Goal: Navigation & Orientation: Find specific page/section

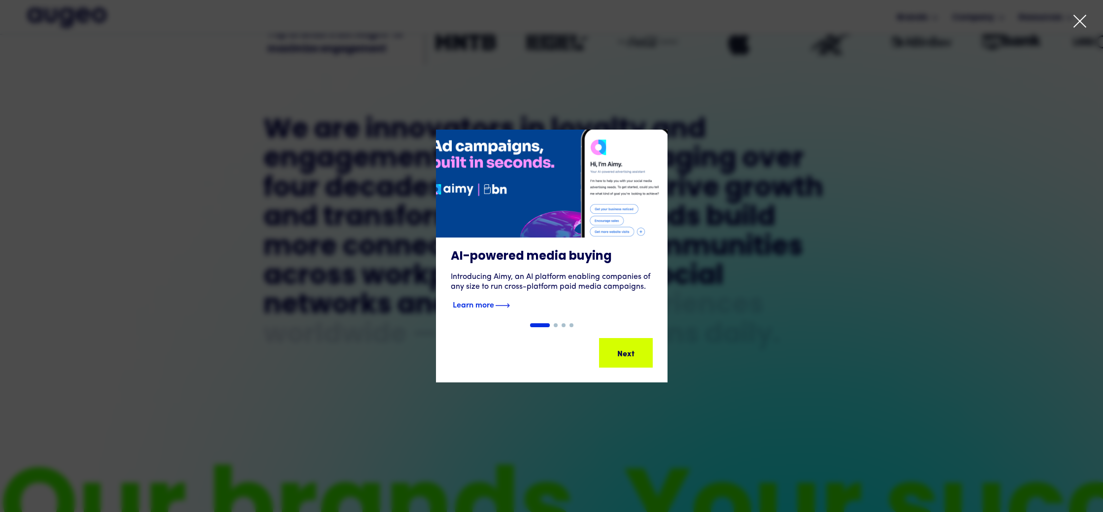
scroll to position [522, 0]
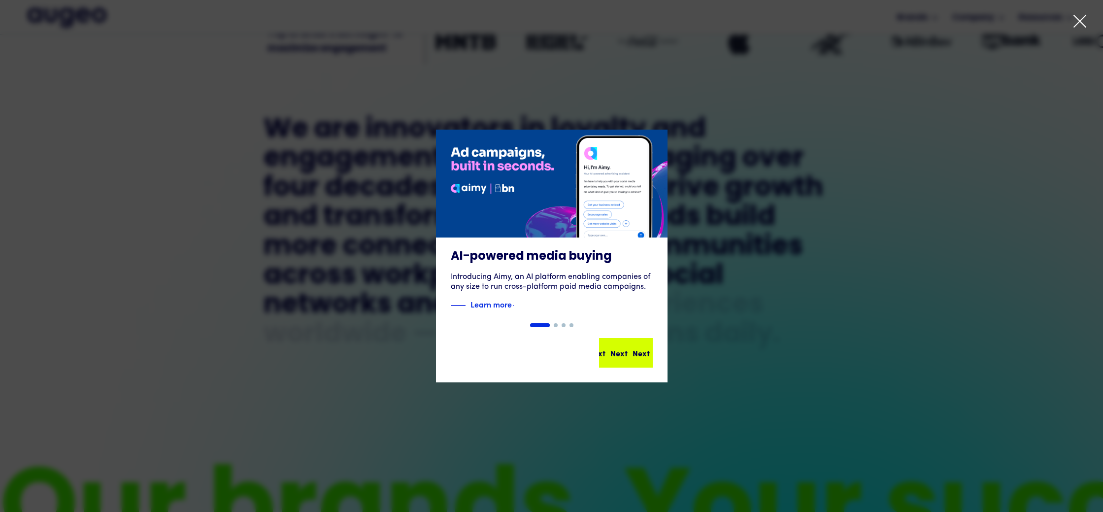
click at [634, 346] on div "Next Next Next Next" at bounding box center [626, 353] width 52 height 28
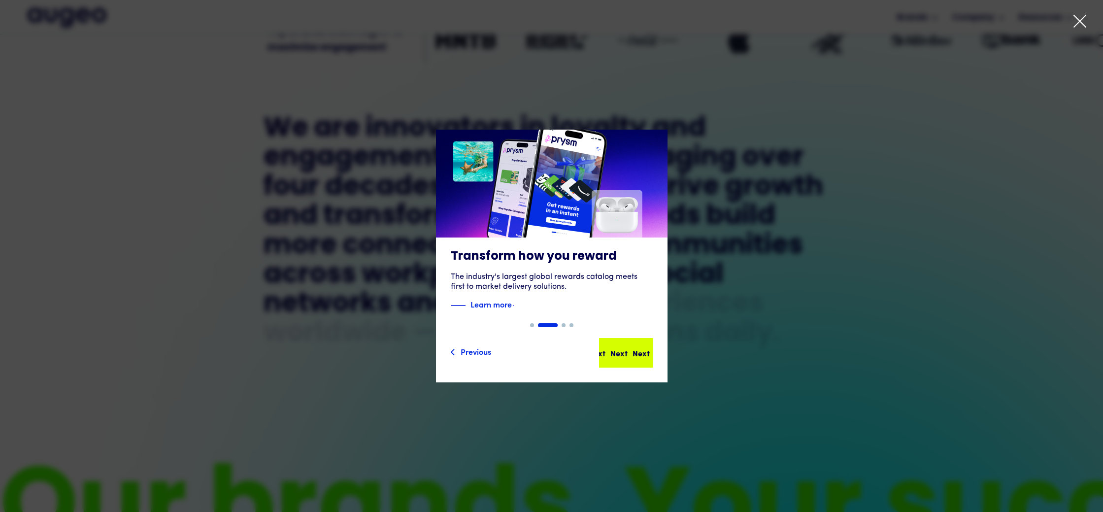
click at [635, 349] on div "Next Next Next Next" at bounding box center [630, 353] width 89 height 12
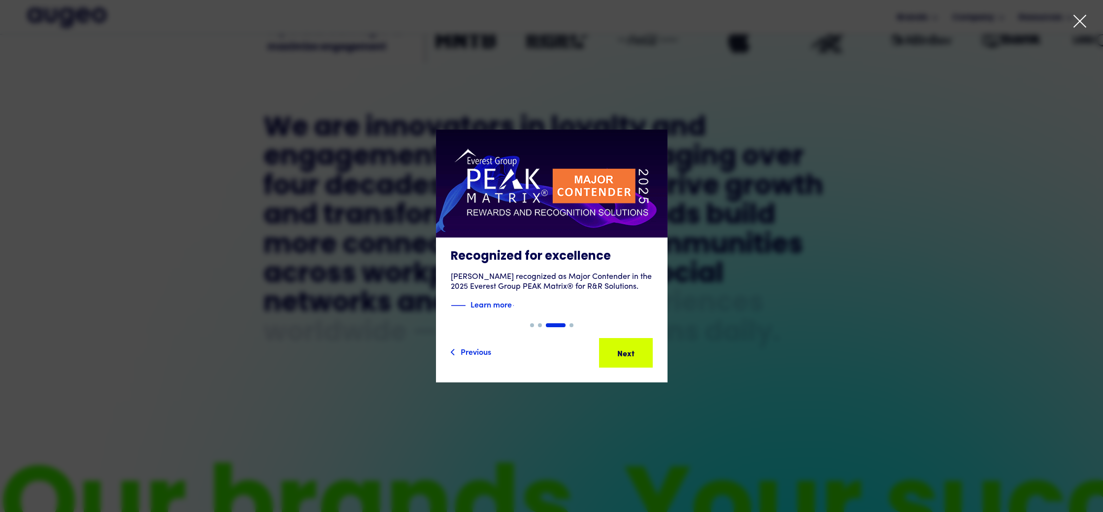
click at [635, 349] on div "Next" at bounding box center [641, 353] width 17 height 12
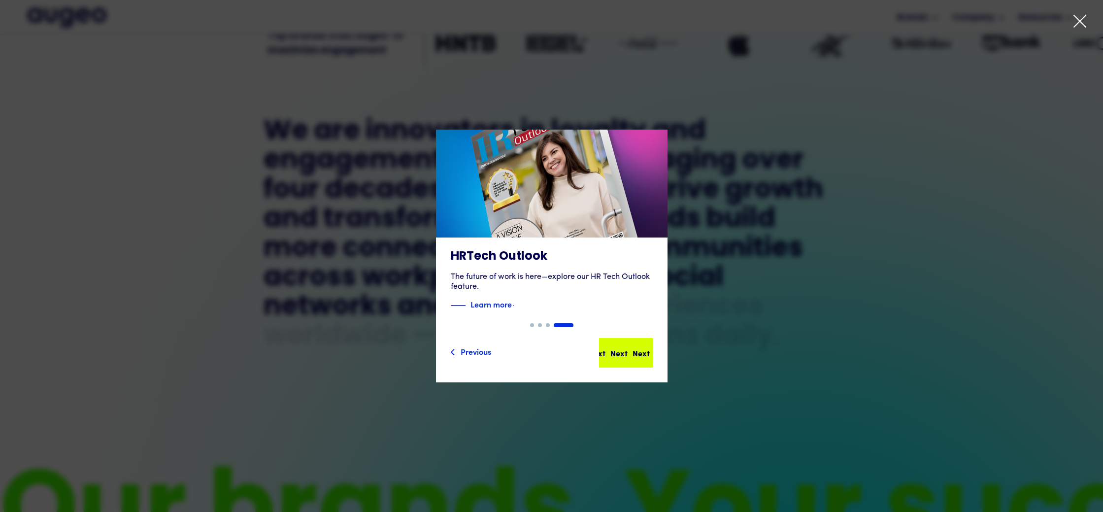
click at [635, 349] on div "Next Next Next Next" at bounding box center [630, 353] width 89 height 12
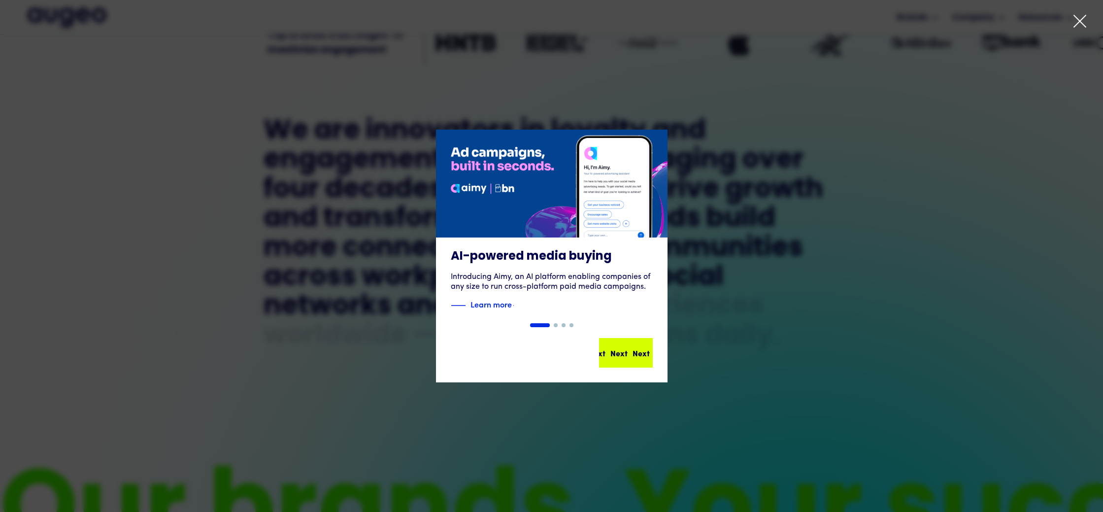
scroll to position [521, 0]
click at [696, 172] on div "1 of 4" at bounding box center [551, 256] width 1103 height 253
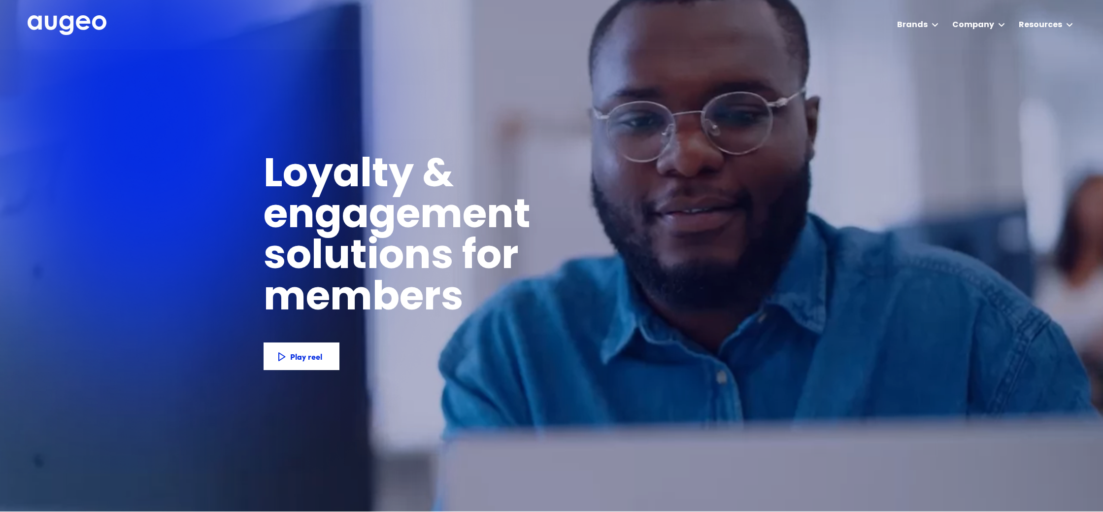
scroll to position [0, 0]
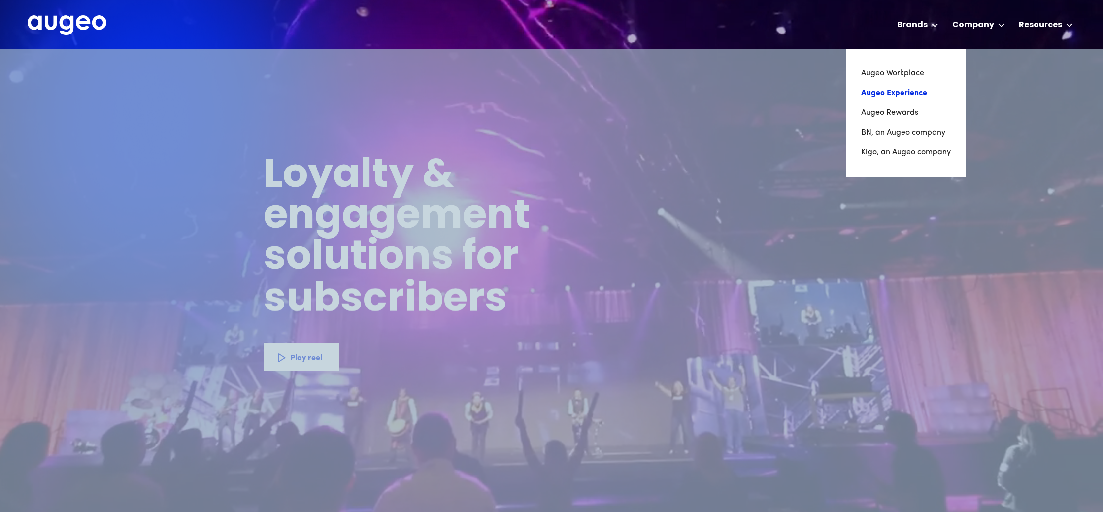
click at [896, 94] on link "Augeo Experience" at bounding box center [906, 93] width 90 height 20
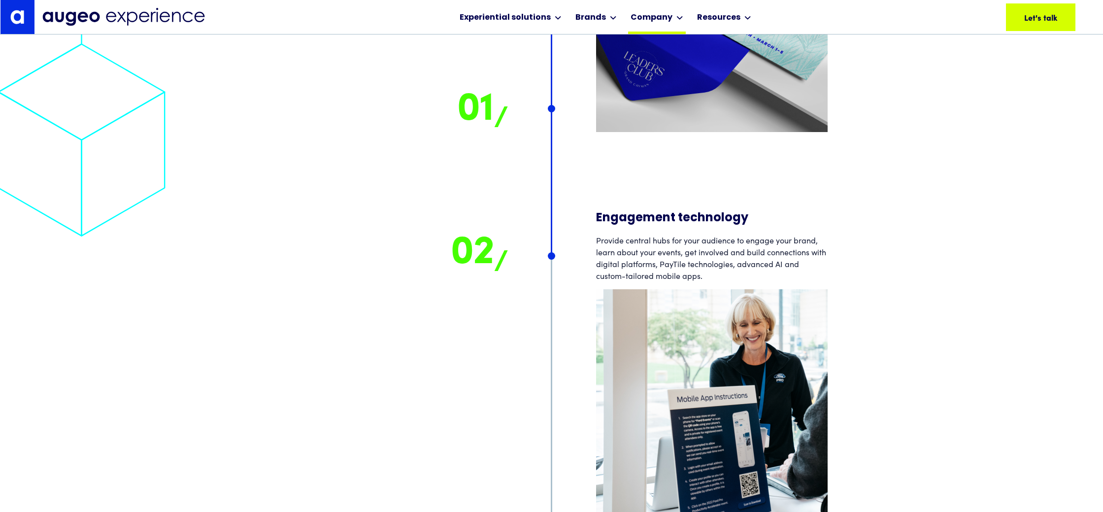
scroll to position [6915, 0]
